Goal: Task Accomplishment & Management: Manage account settings

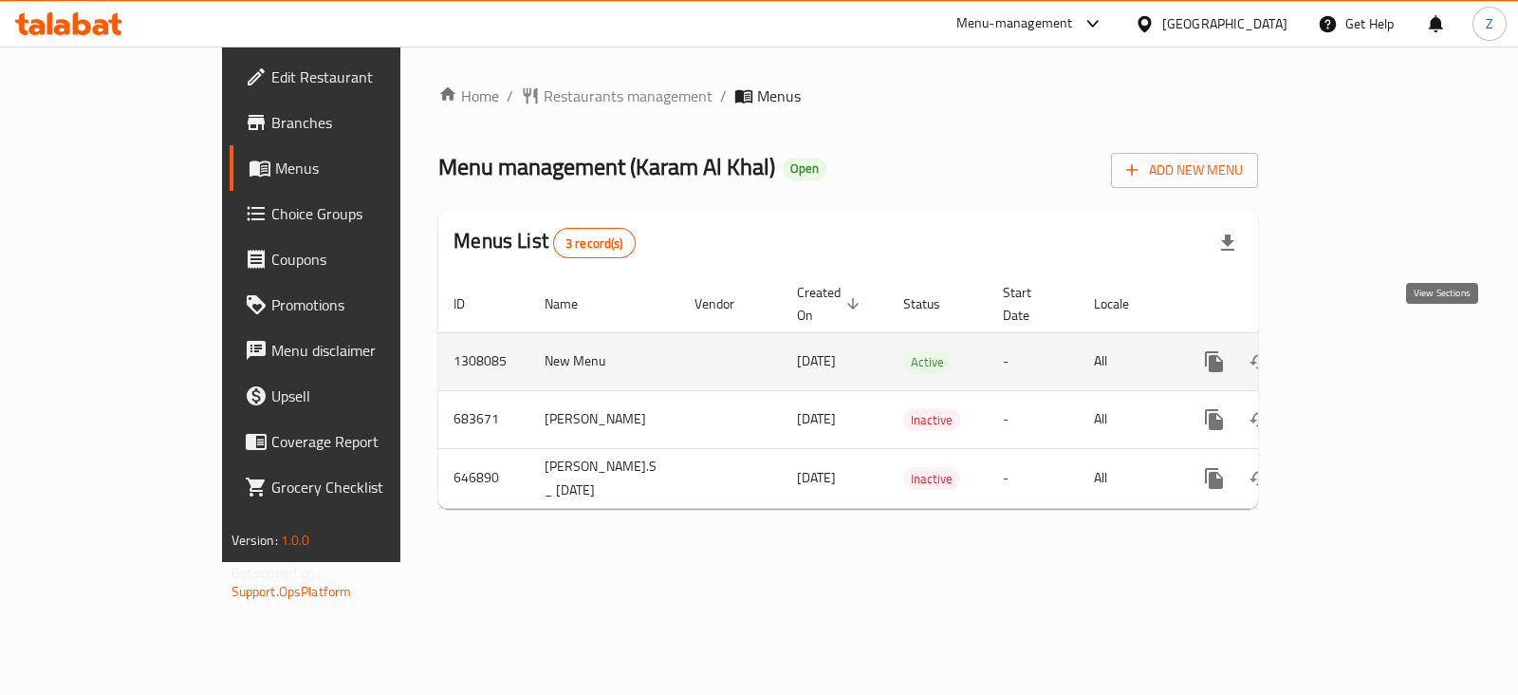
click at [1363, 350] on icon "enhanced table" at bounding box center [1351, 361] width 23 height 23
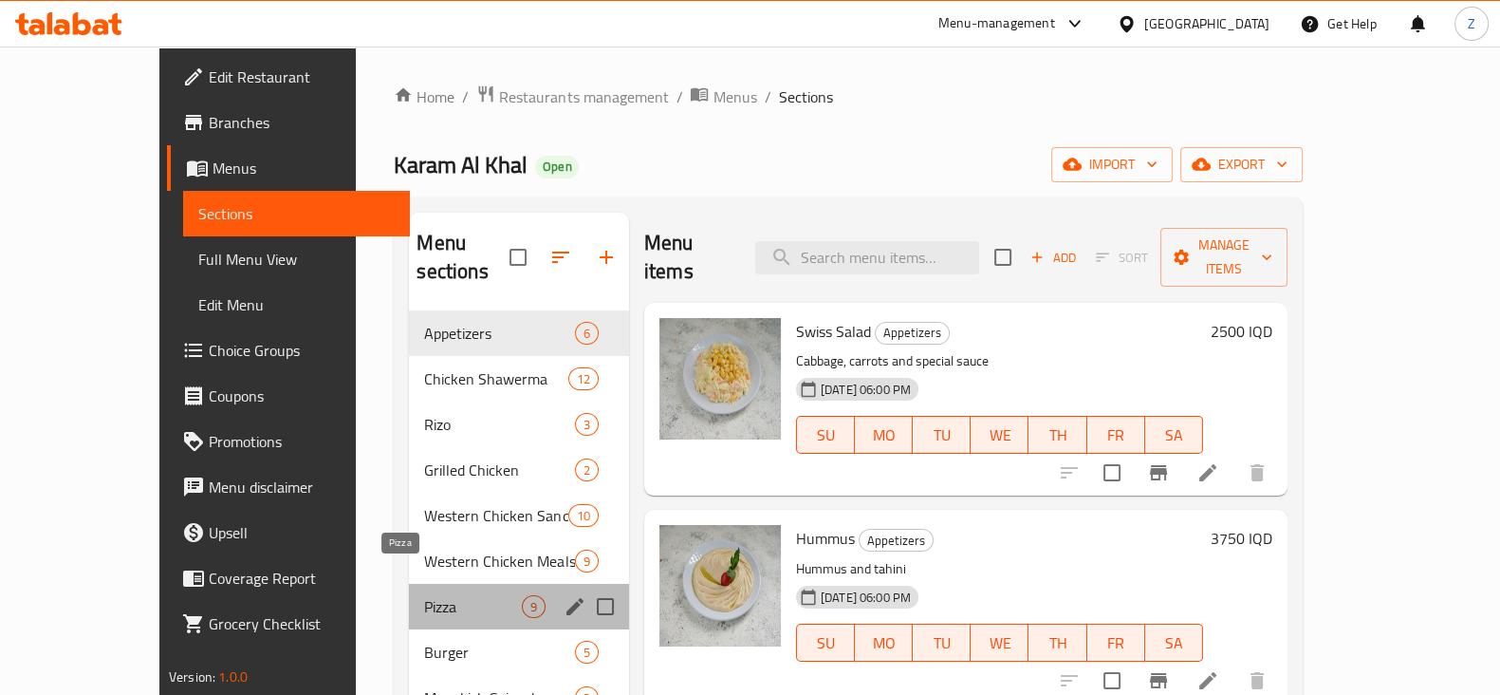
click at [424, 595] on span "Pizza" at bounding box center [472, 606] width 97 height 23
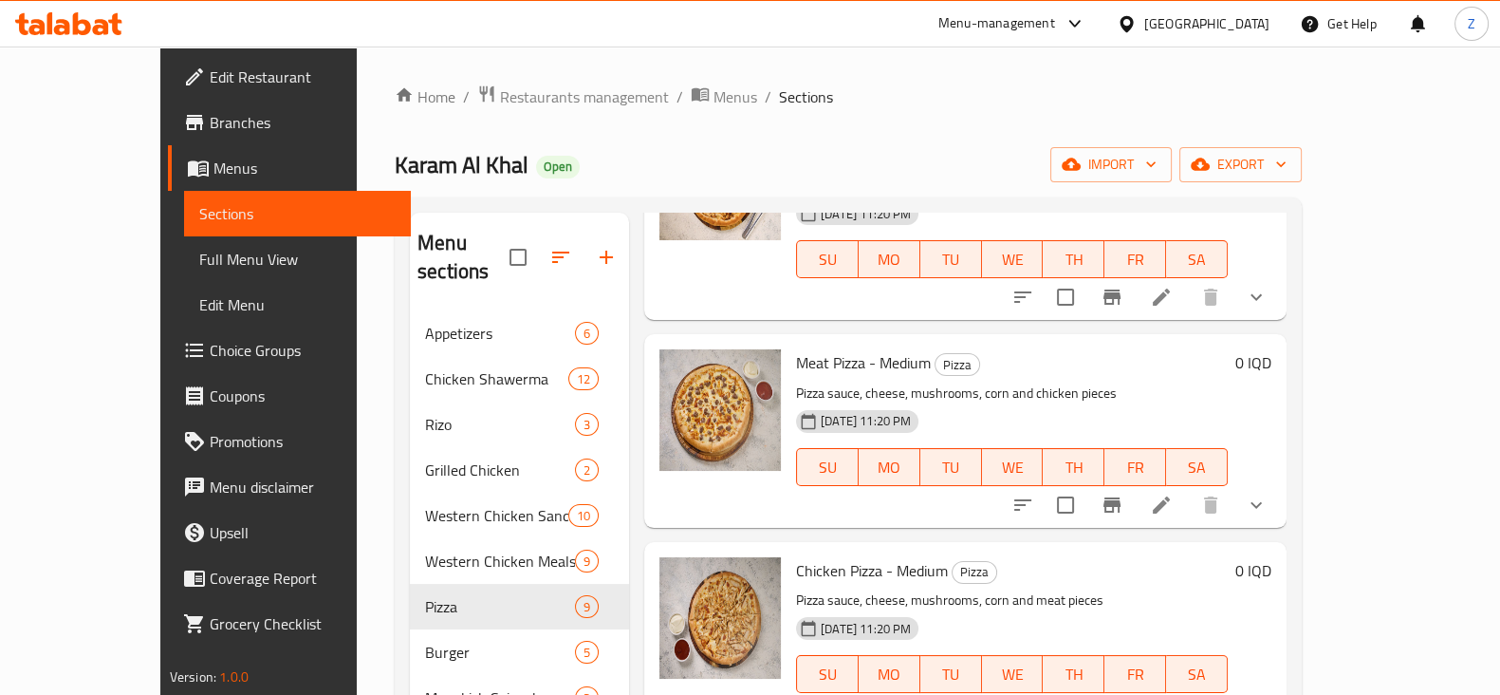
scroll to position [236, 0]
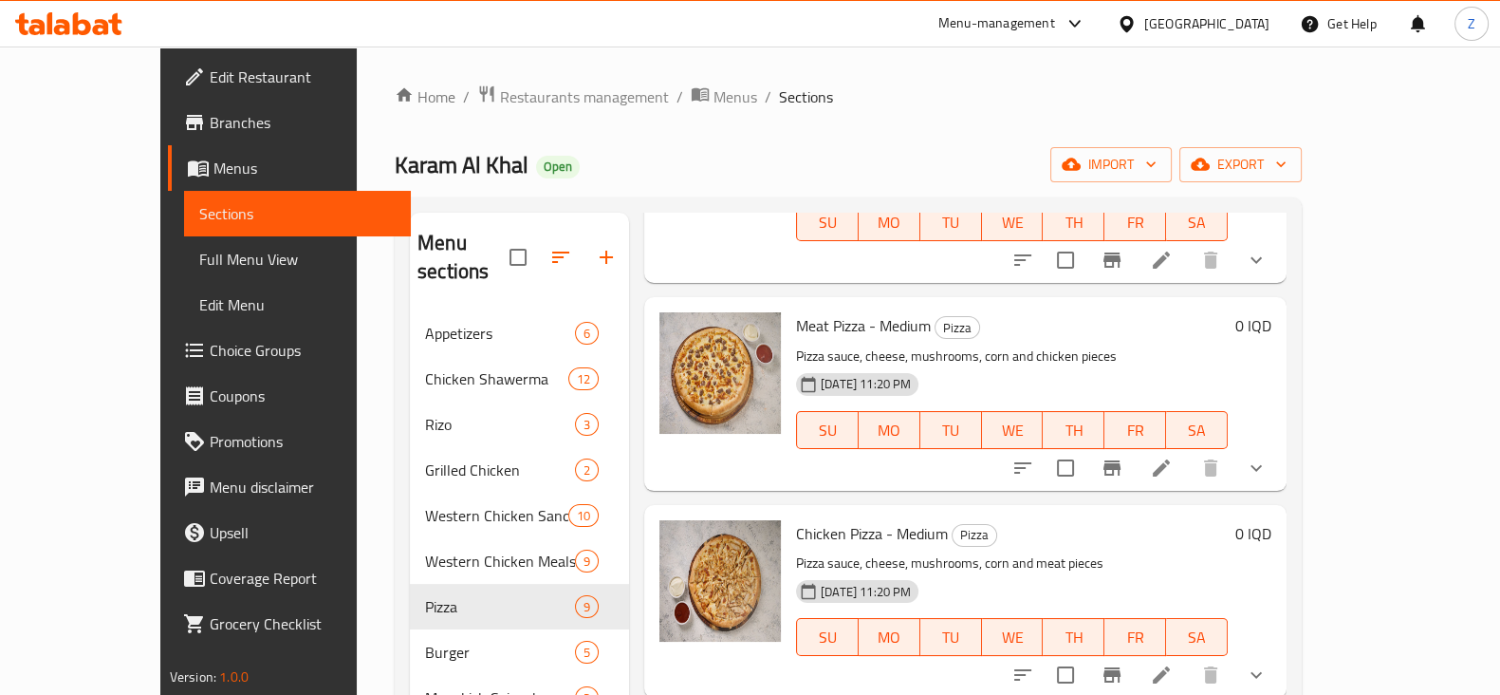
click at [1188, 451] on li at bounding box center [1161, 468] width 53 height 34
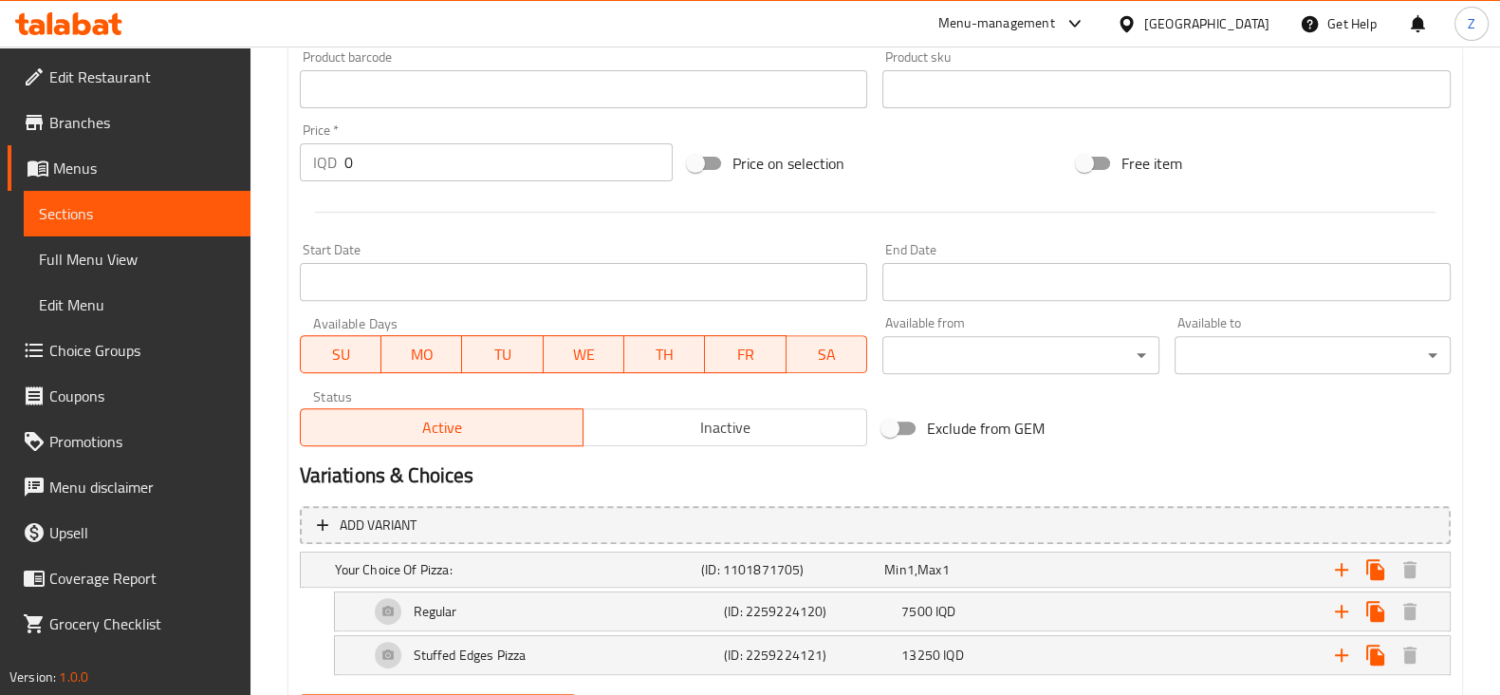
scroll to position [955, 0]
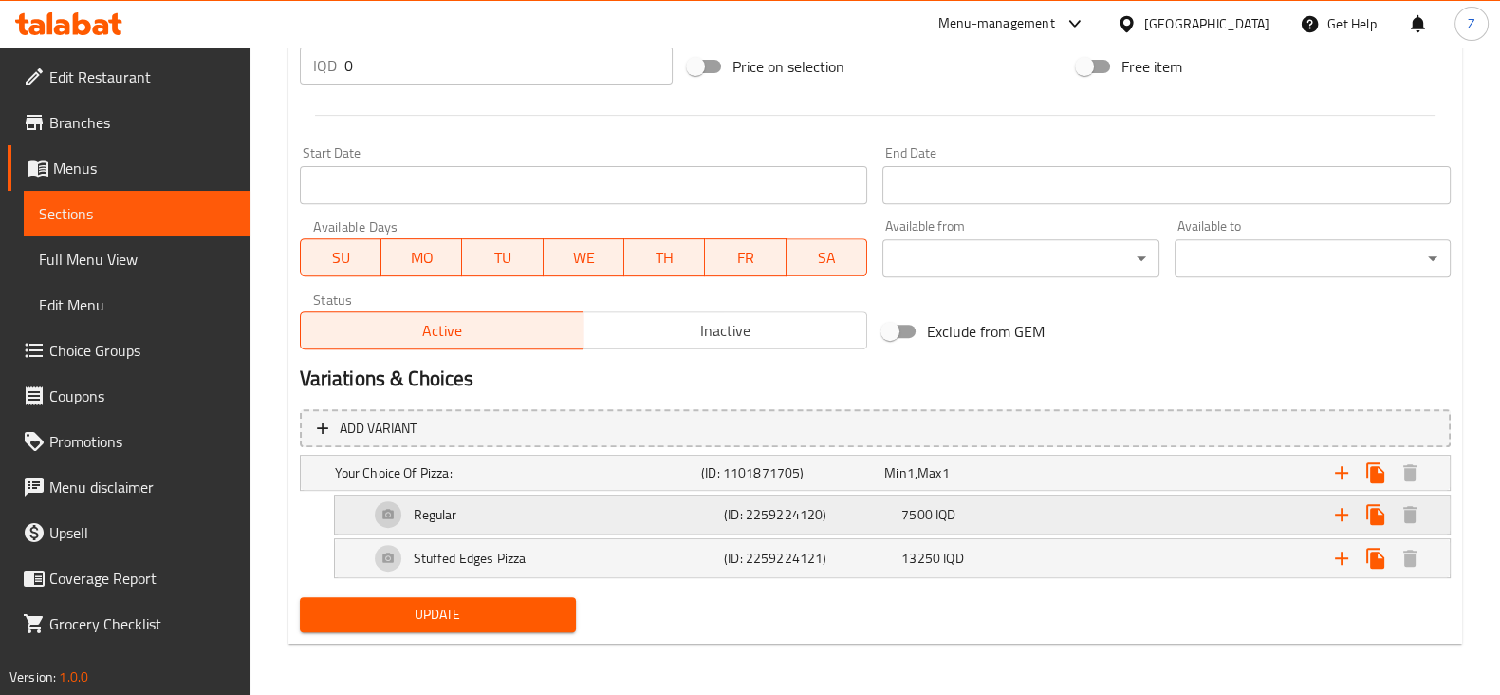
click at [912, 508] on span "7500" at bounding box center [916, 514] width 31 height 25
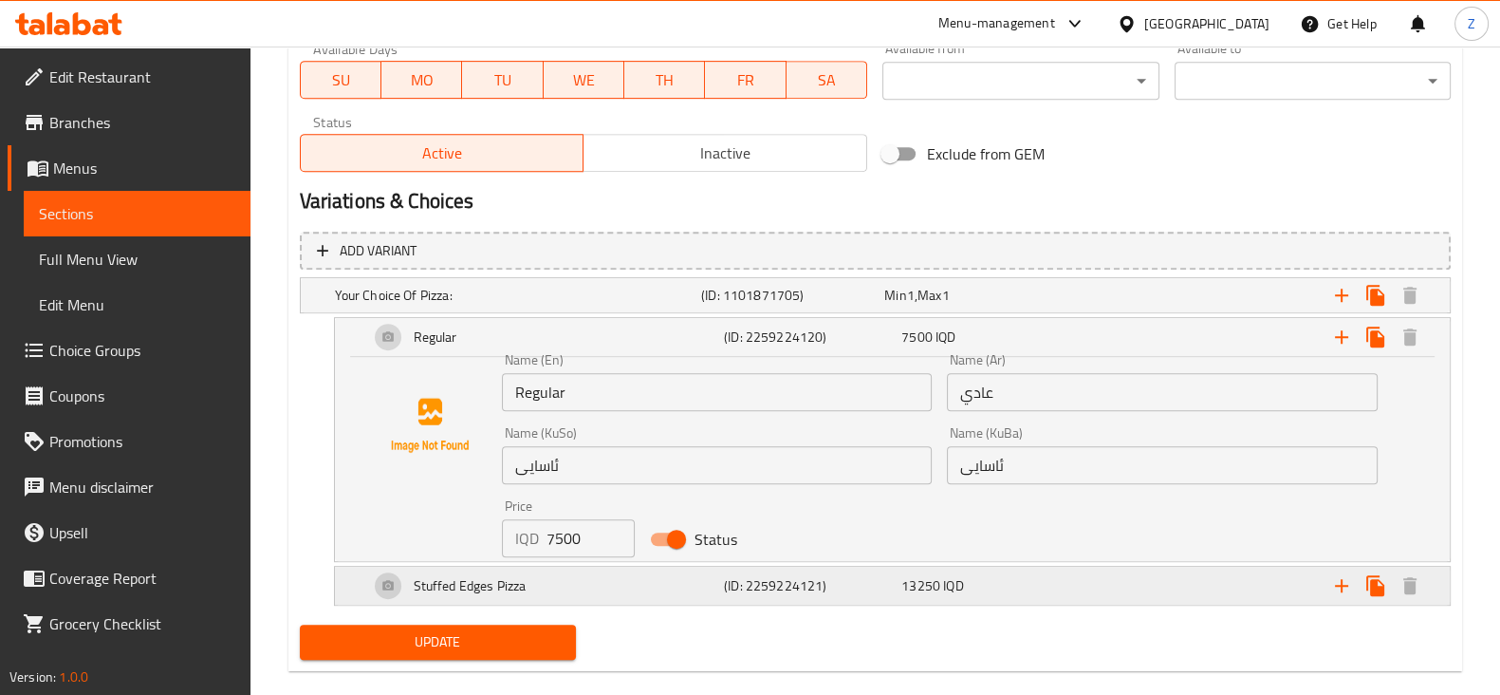
scroll to position [1160, 0]
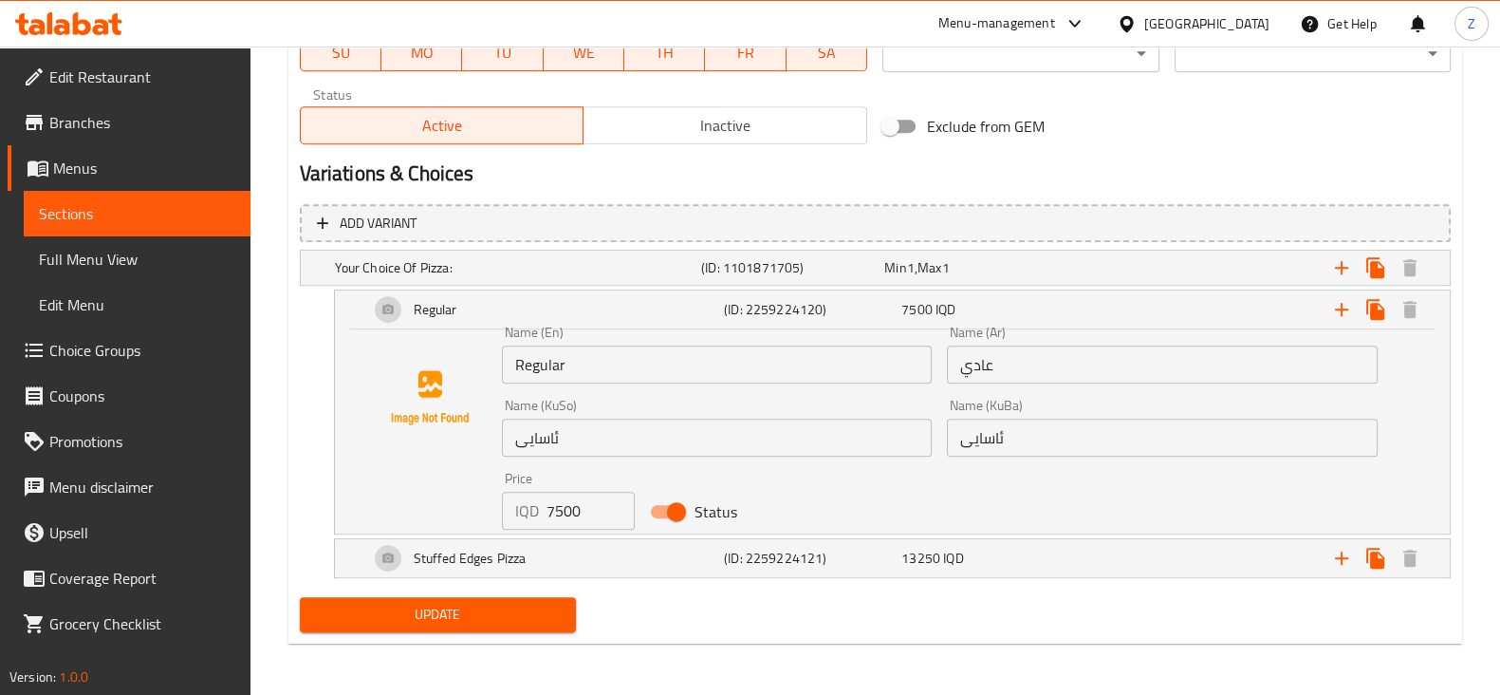
click at [560, 509] on input "7500" at bounding box center [591, 510] width 89 height 38
type input "8750"
click at [508, 611] on span "Update" at bounding box center [438, 615] width 246 height 24
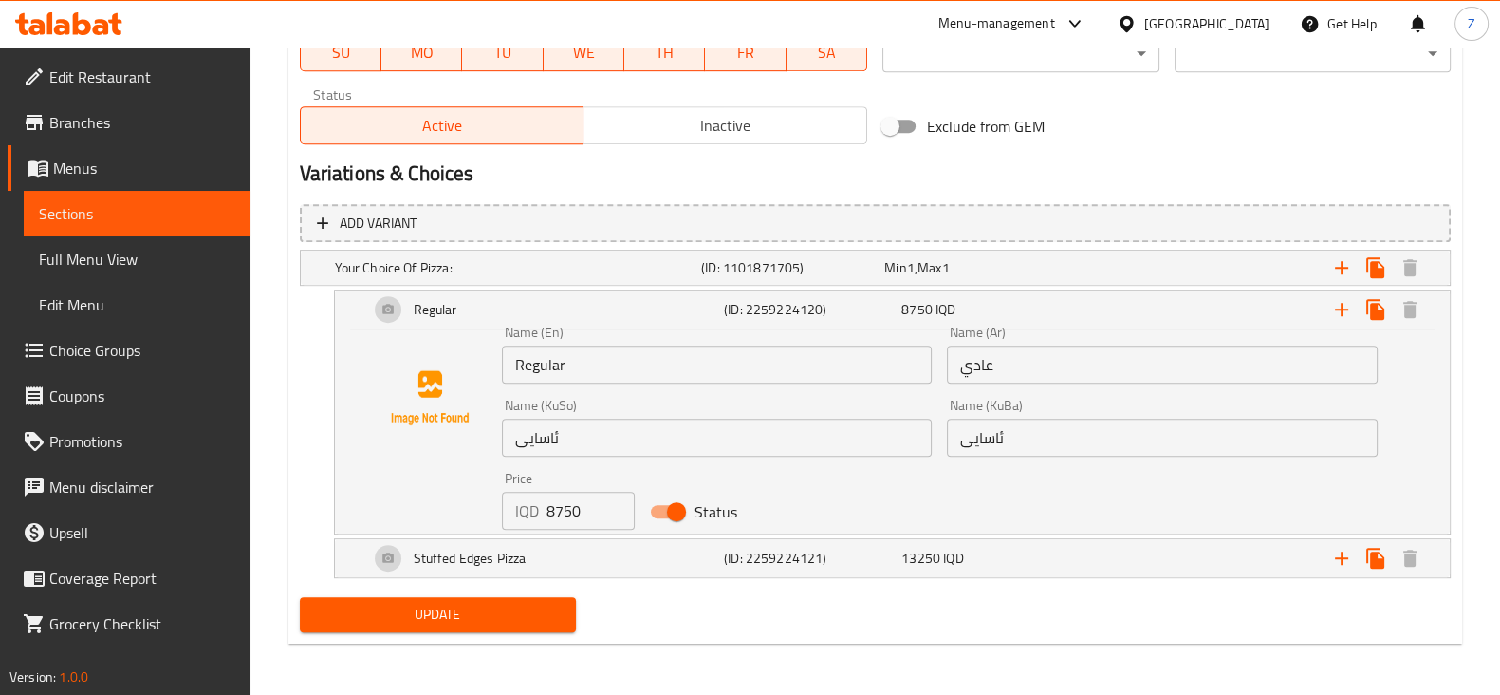
click at [490, 608] on span "Update" at bounding box center [438, 615] width 246 height 24
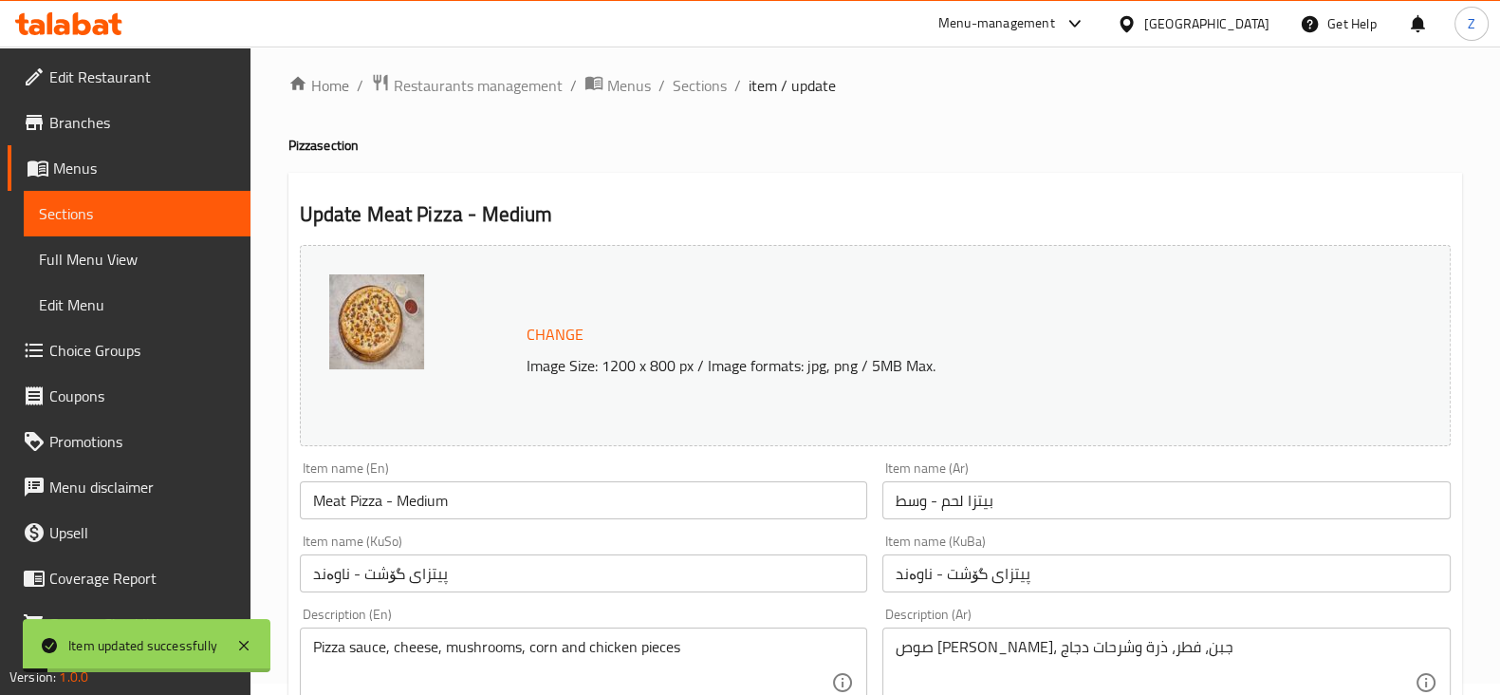
scroll to position [0, 0]
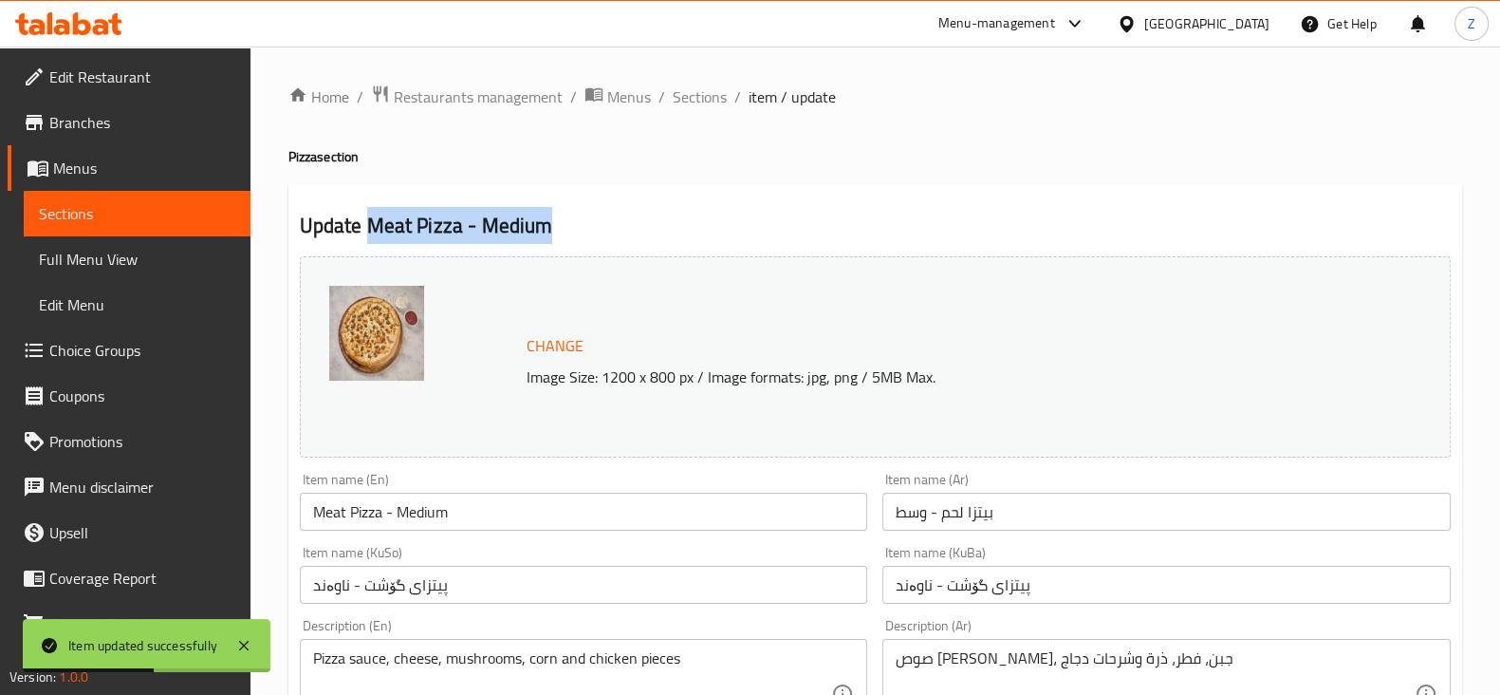
drag, startPoint x: 562, startPoint y: 232, endPoint x: 372, endPoint y: 230, distance: 189.8
click at [372, 230] on h2 "Update Meat Pizza - Medium" at bounding box center [875, 226] width 1151 height 28
copy h2 "Meat Pizza - Medium"
click at [489, 95] on span "Restaurants management" at bounding box center [478, 96] width 169 height 23
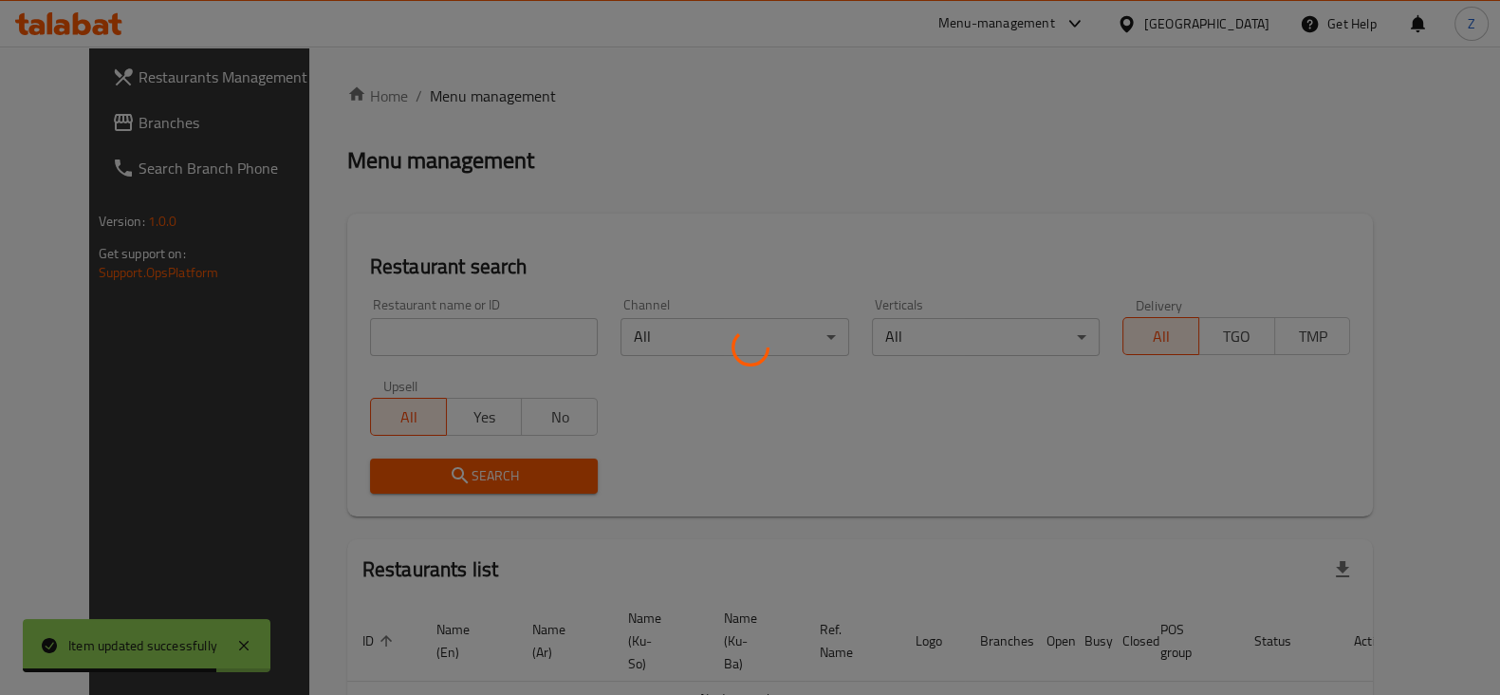
click at [459, 334] on div at bounding box center [750, 347] width 1500 height 695
click at [466, 335] on div at bounding box center [750, 347] width 1500 height 695
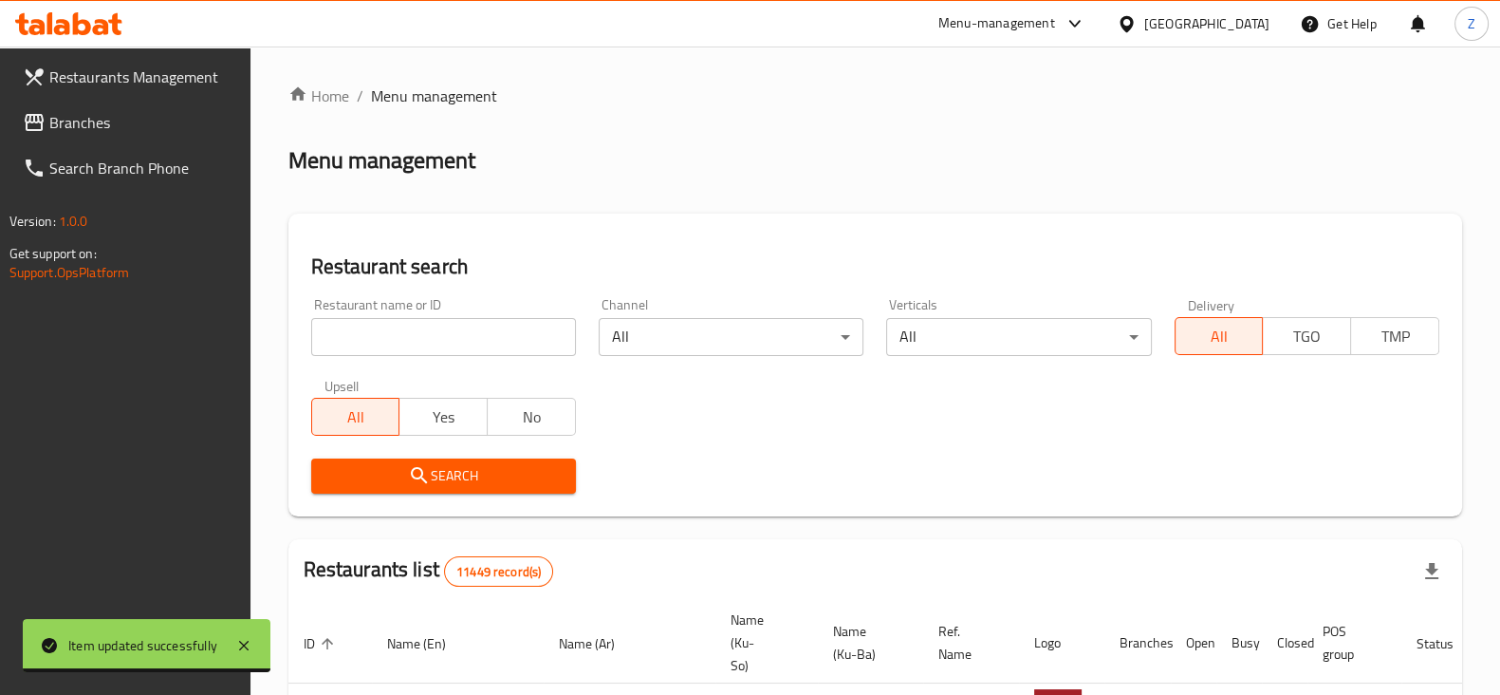
click at [466, 335] on div at bounding box center [750, 347] width 1500 height 695
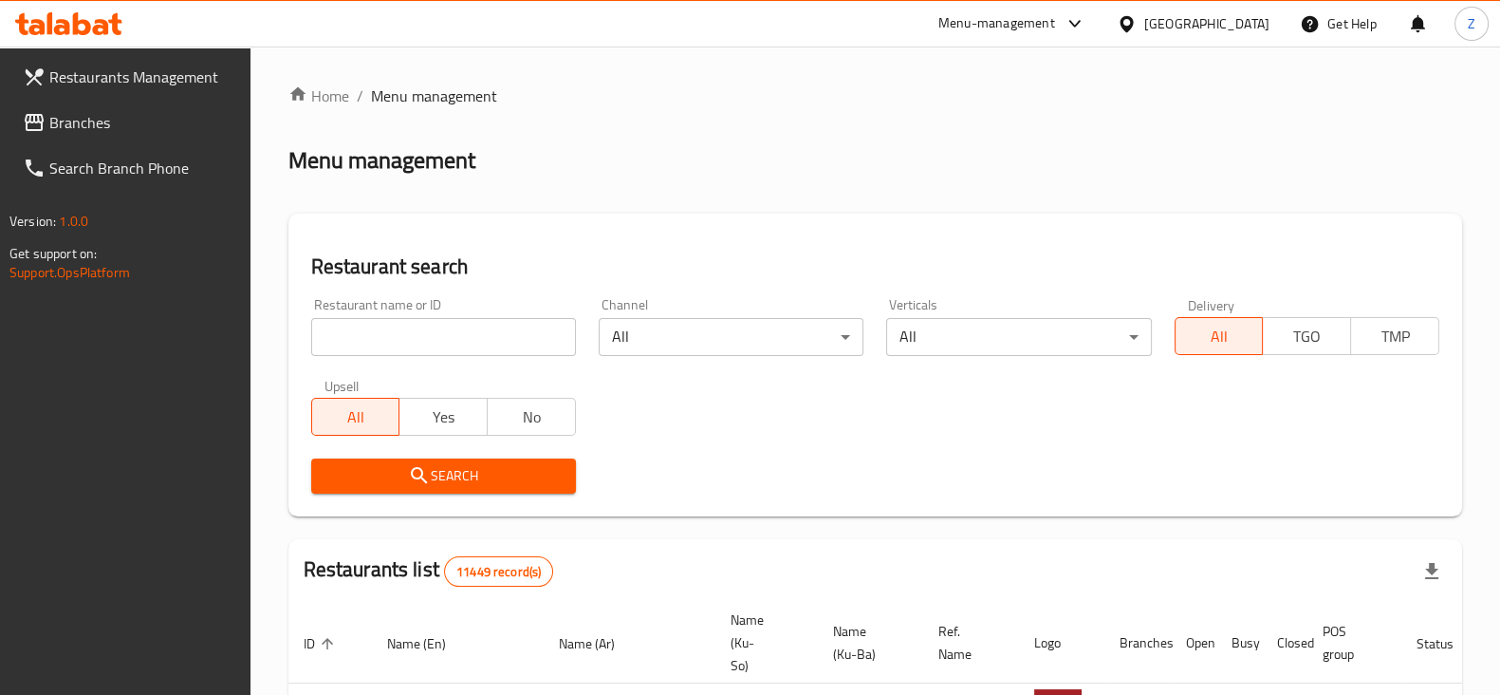
click at [466, 335] on input "search" at bounding box center [443, 337] width 265 height 38
type input "Karam"
click button "Search" at bounding box center [443, 475] width 265 height 35
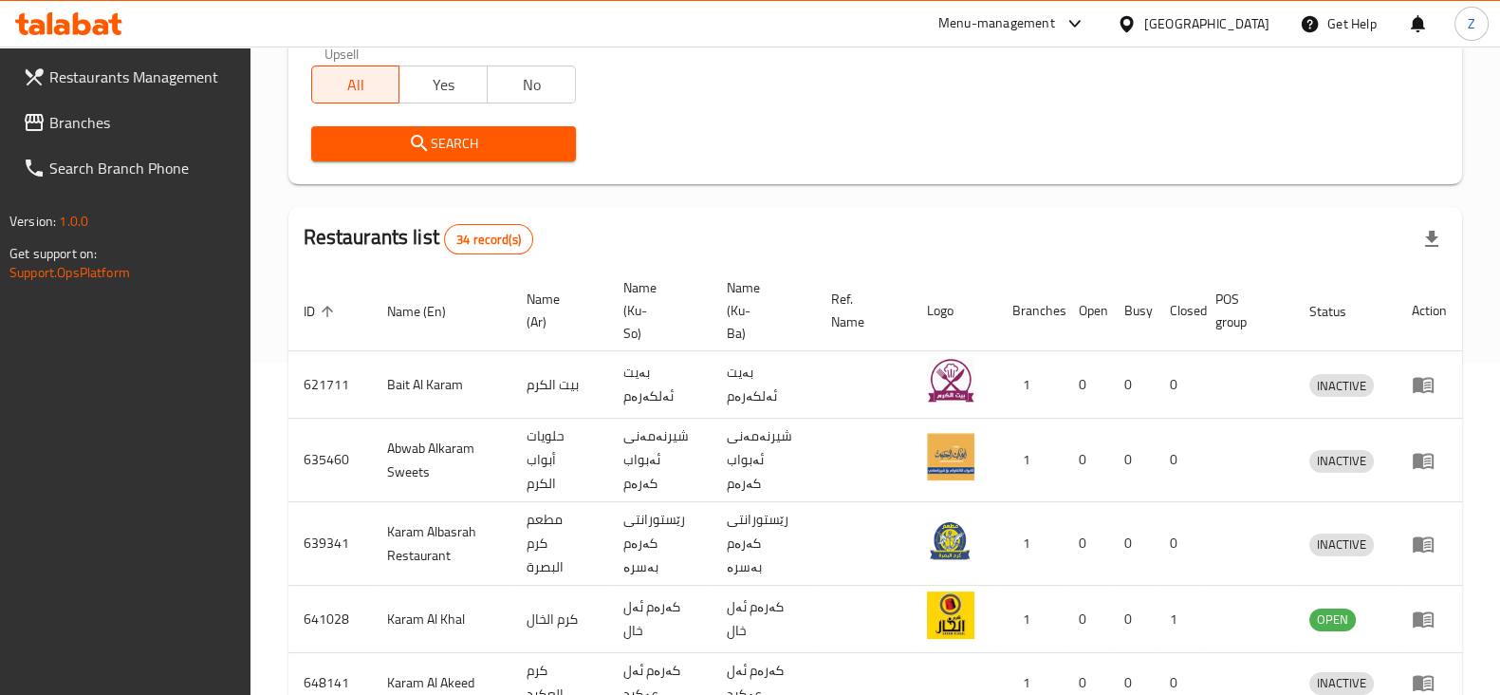
scroll to position [356, 0]
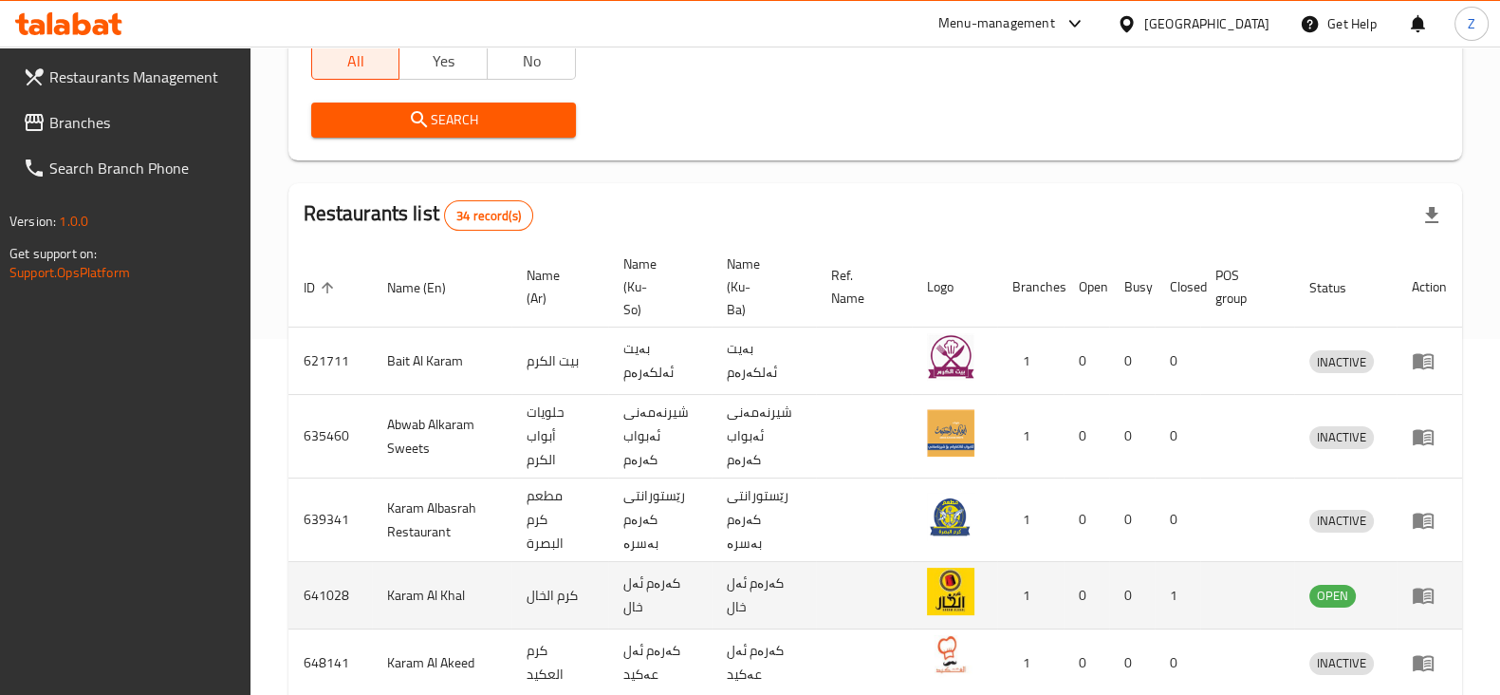
click at [325, 578] on td "641028" at bounding box center [329, 595] width 83 height 67
copy td "641028"
click at [406, 573] on td "Karam Al Khal" at bounding box center [442, 595] width 140 height 67
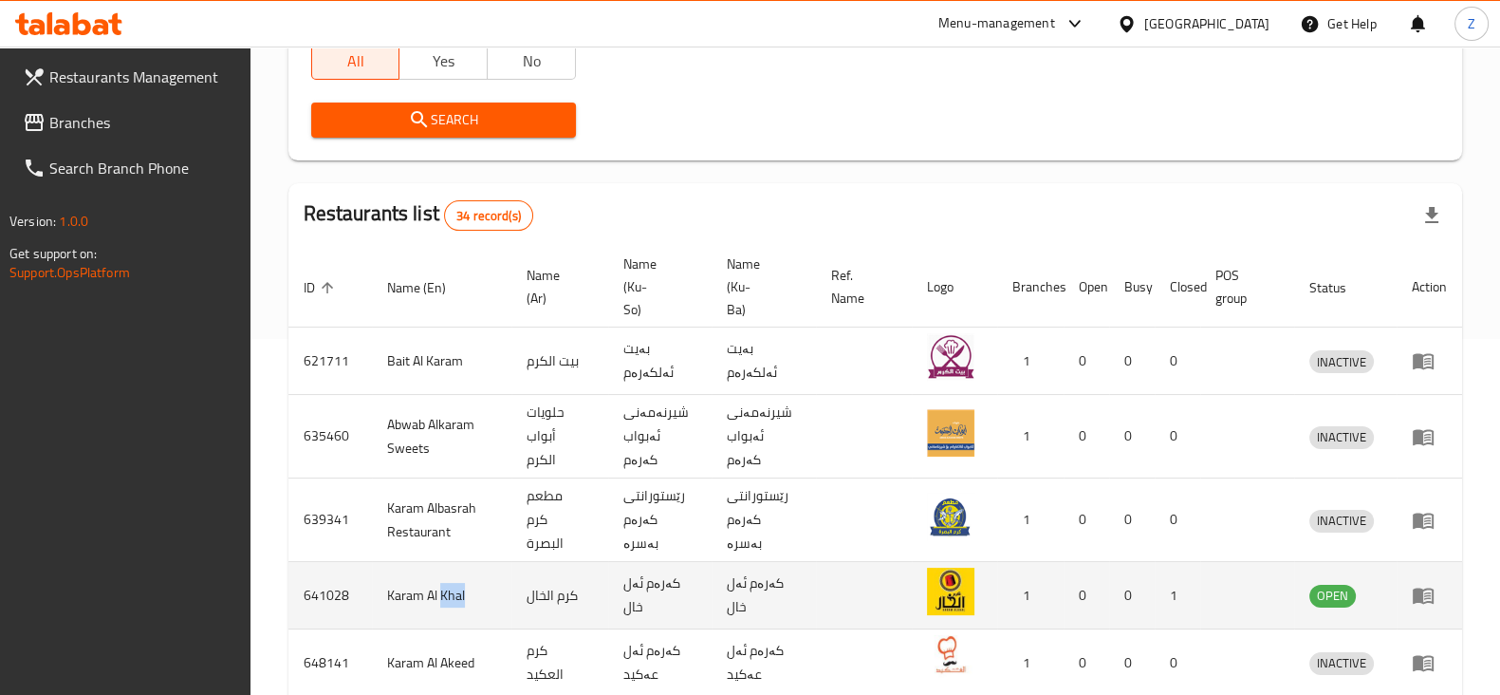
click at [406, 573] on td "Karam Al Khal" at bounding box center [442, 595] width 140 height 67
copy td "Karam Al Khal"
